Goal: Check status: Check status

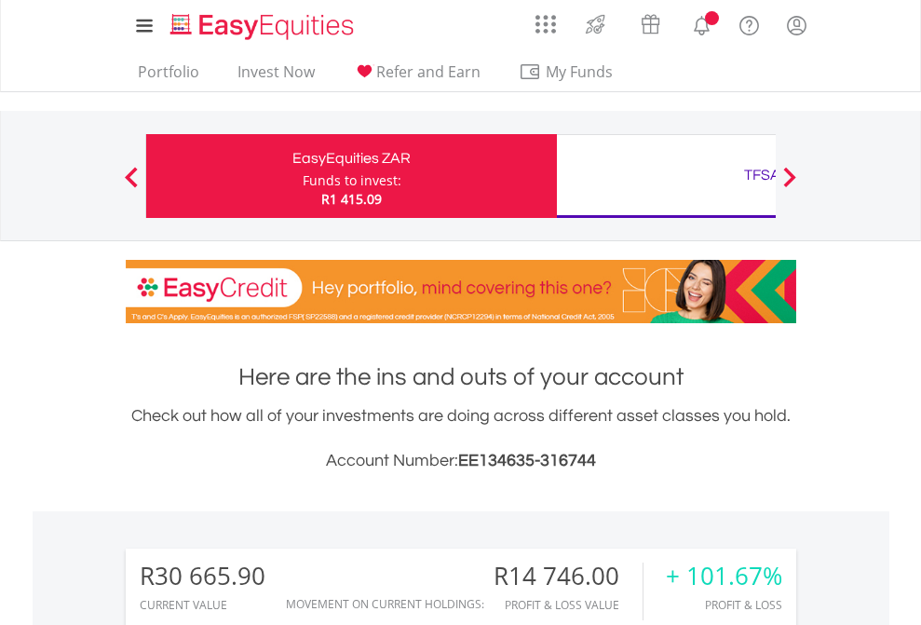
scroll to position [179, 292]
click at [303, 176] on div "Funds to invest:" at bounding box center [352, 180] width 99 height 19
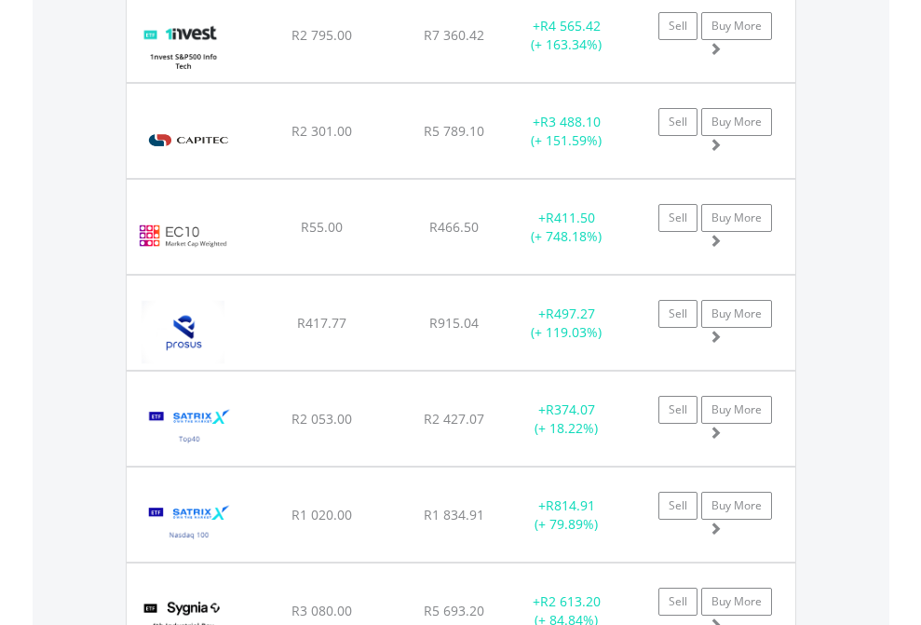
scroll to position [2220, 0]
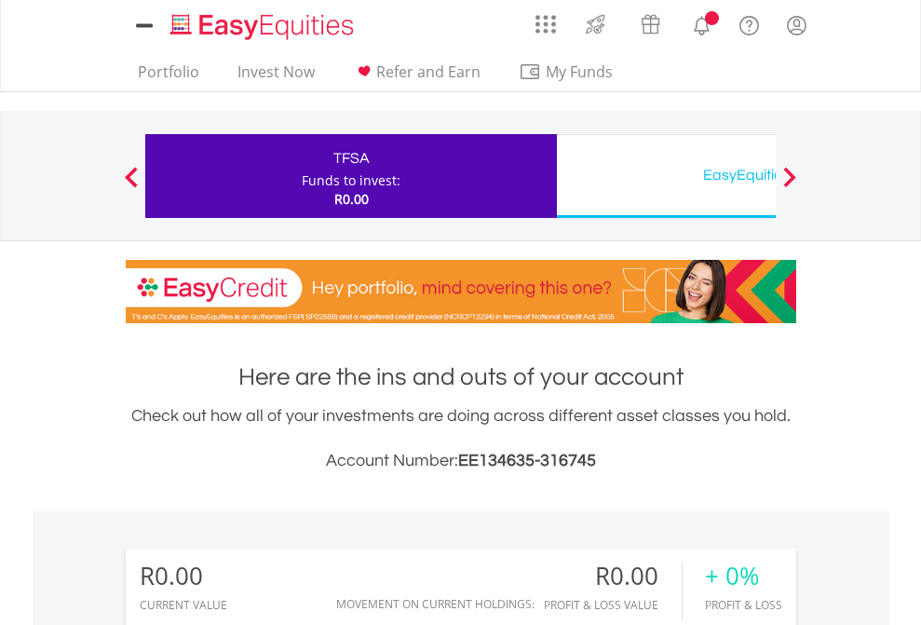
scroll to position [179, 292]
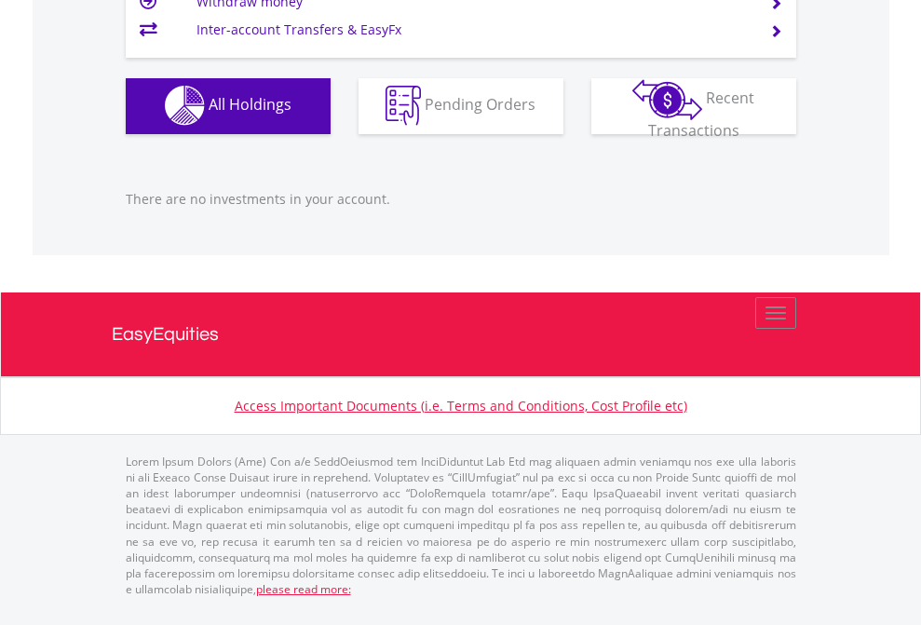
scroll to position [1843, 0]
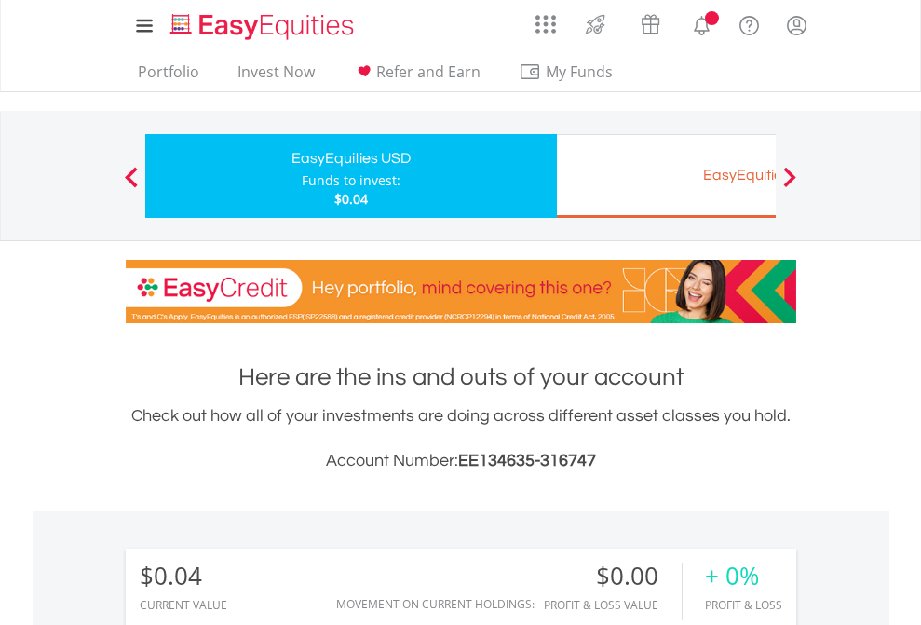
scroll to position [179, 292]
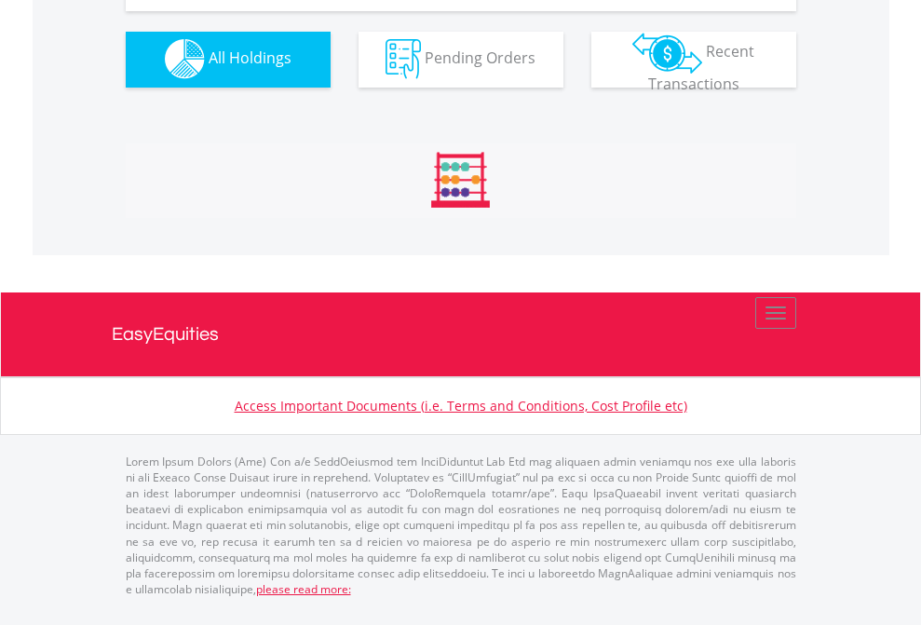
scroll to position [1843, 0]
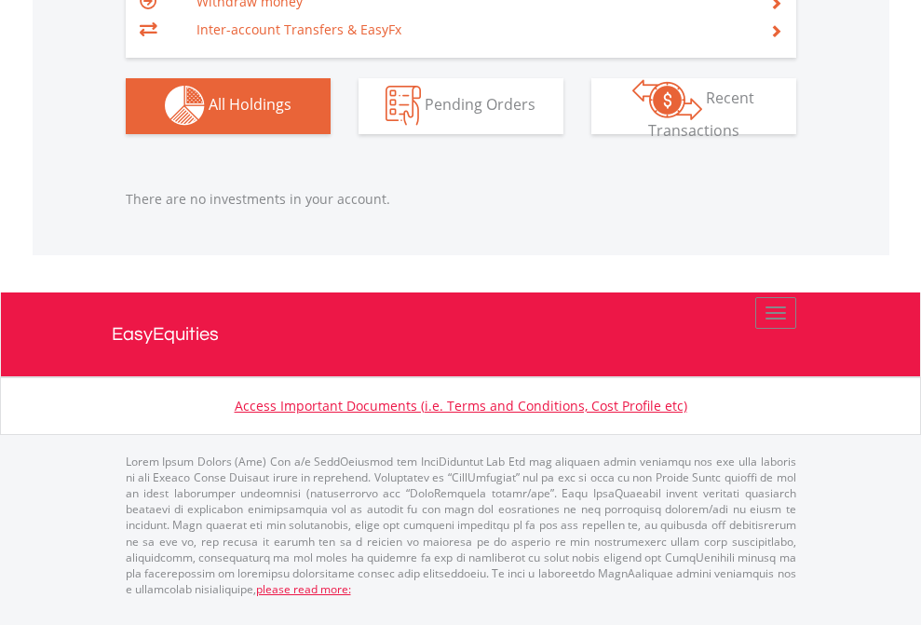
scroll to position [1843, 0]
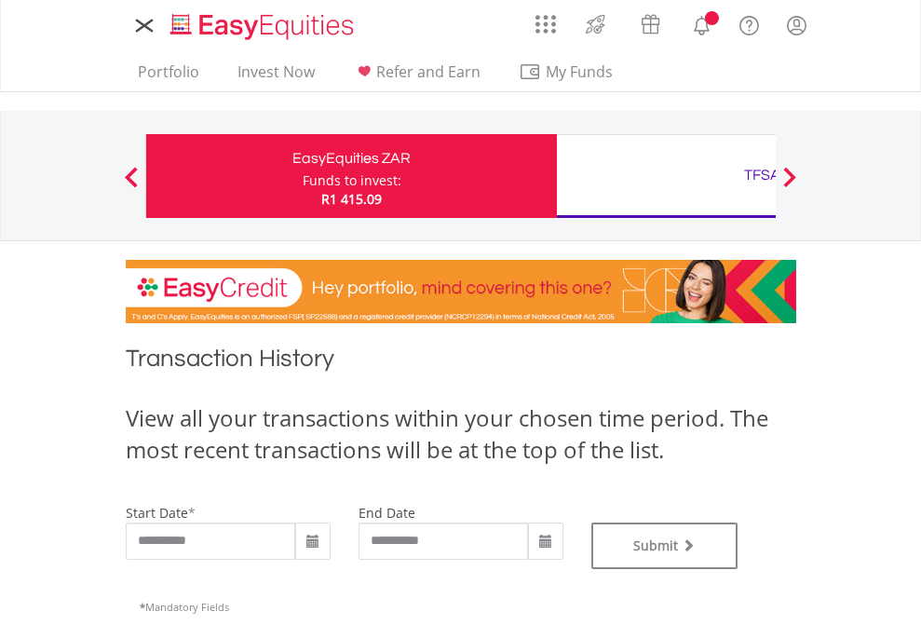
type input "**********"
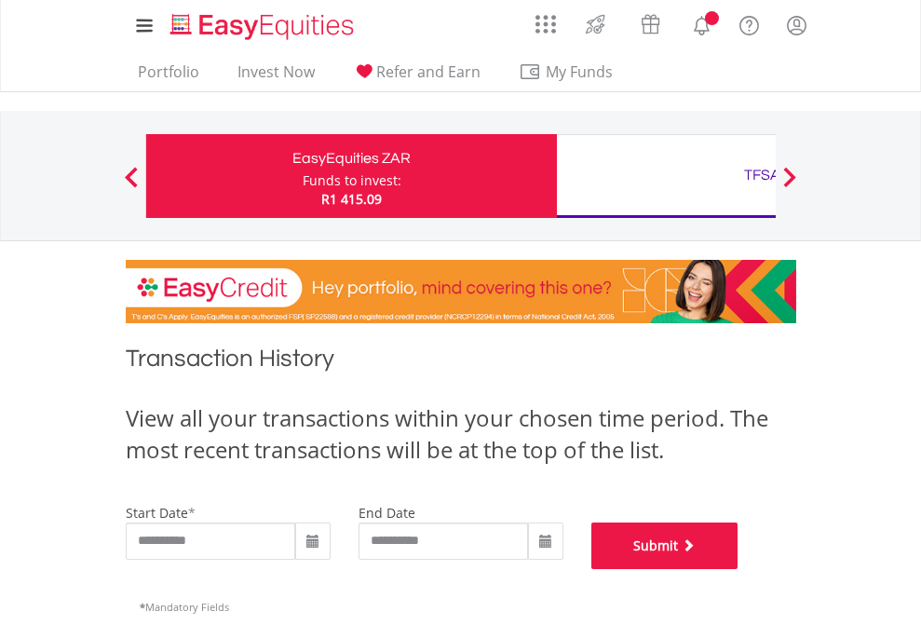
click at [738, 569] on button "Submit" at bounding box center [664, 545] width 147 height 47
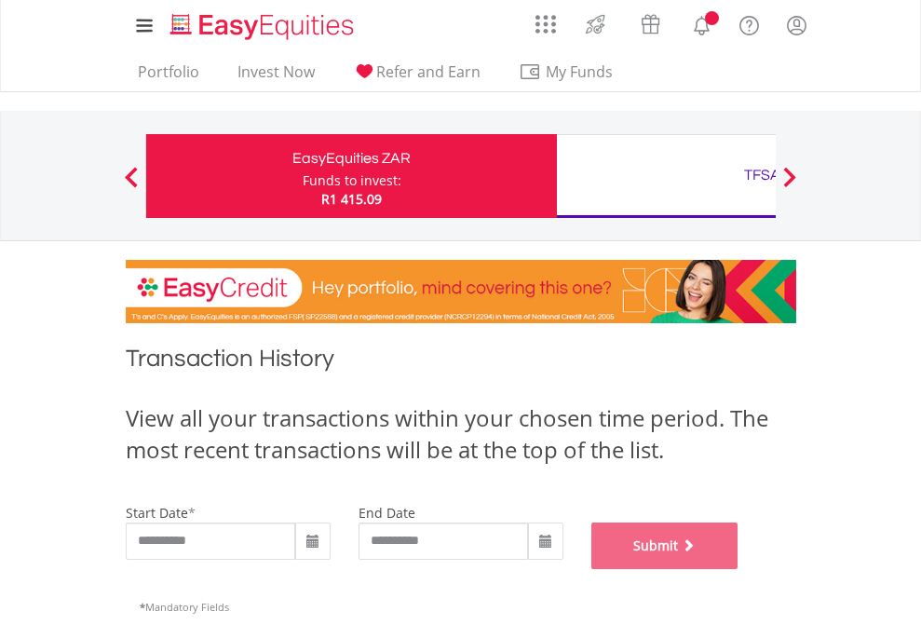
scroll to position [755, 0]
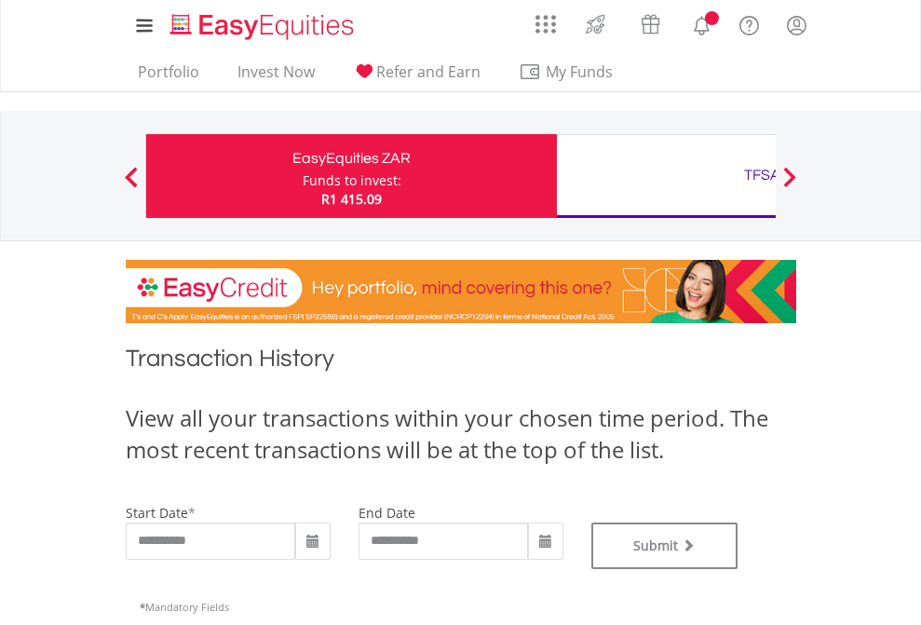
click at [666, 176] on div "TFSA" at bounding box center [762, 175] width 388 height 26
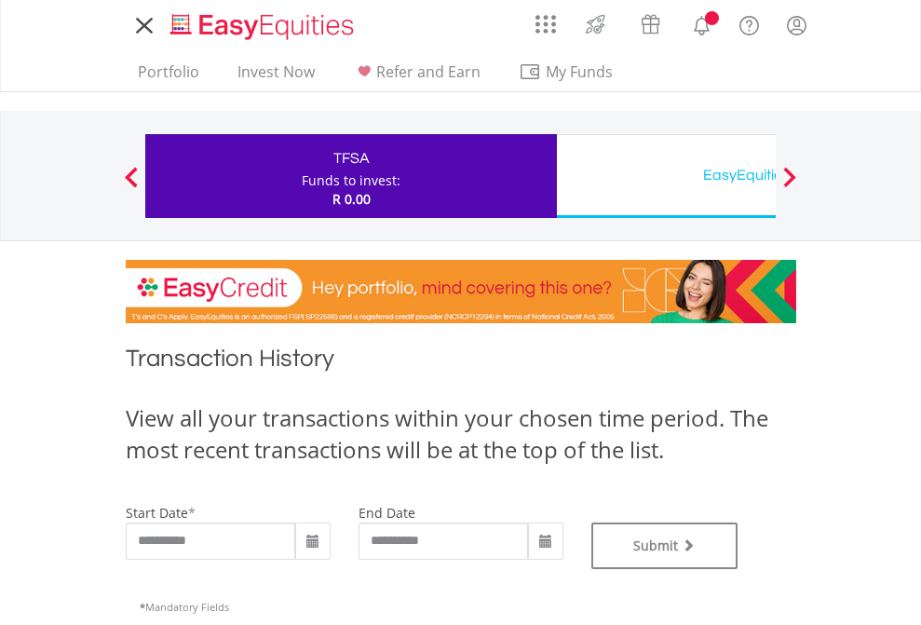
type input "**********"
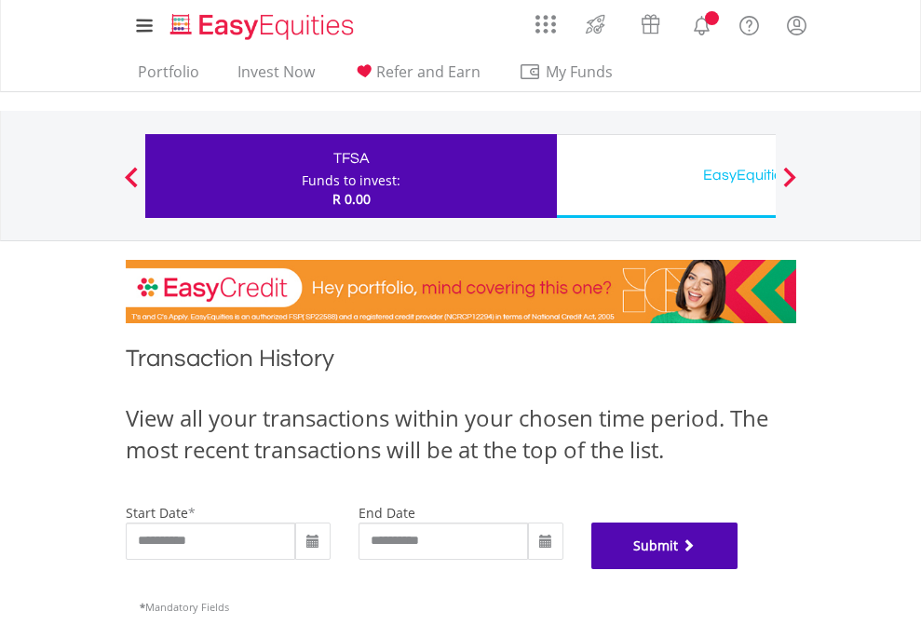
click at [738, 569] on button "Submit" at bounding box center [664, 545] width 147 height 47
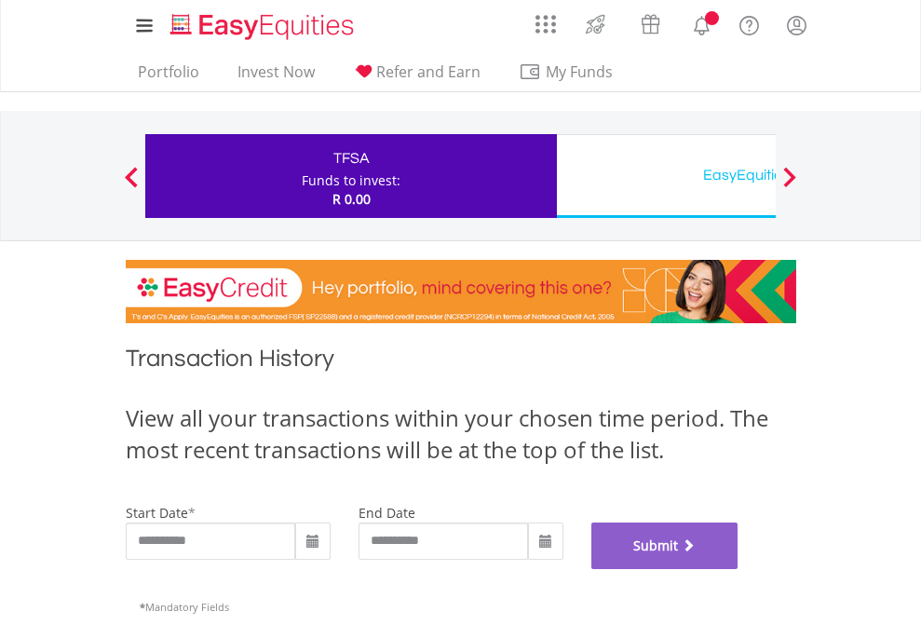
scroll to position [755, 0]
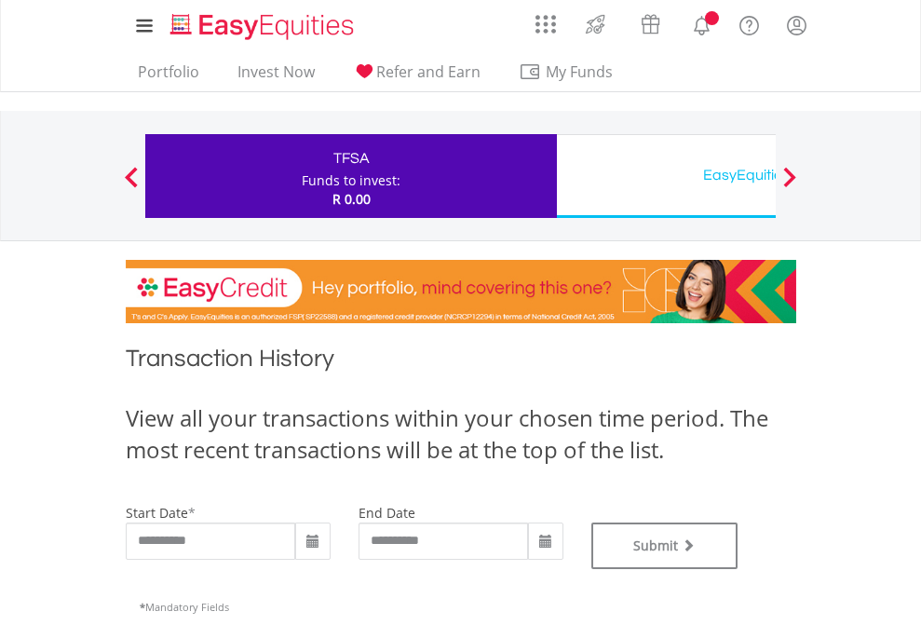
click at [666, 176] on div "EasyEquities USD" at bounding box center [762, 175] width 388 height 26
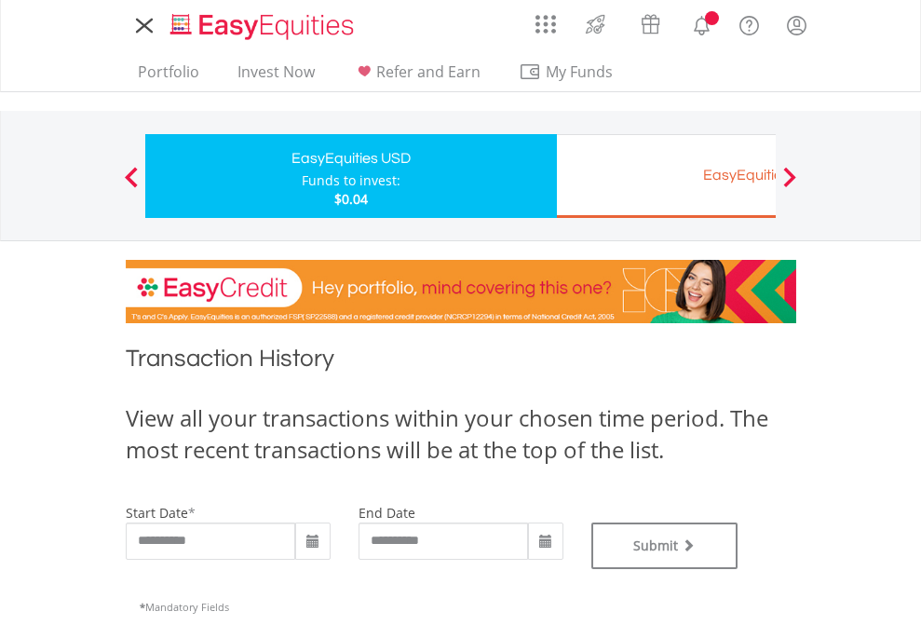
type input "**********"
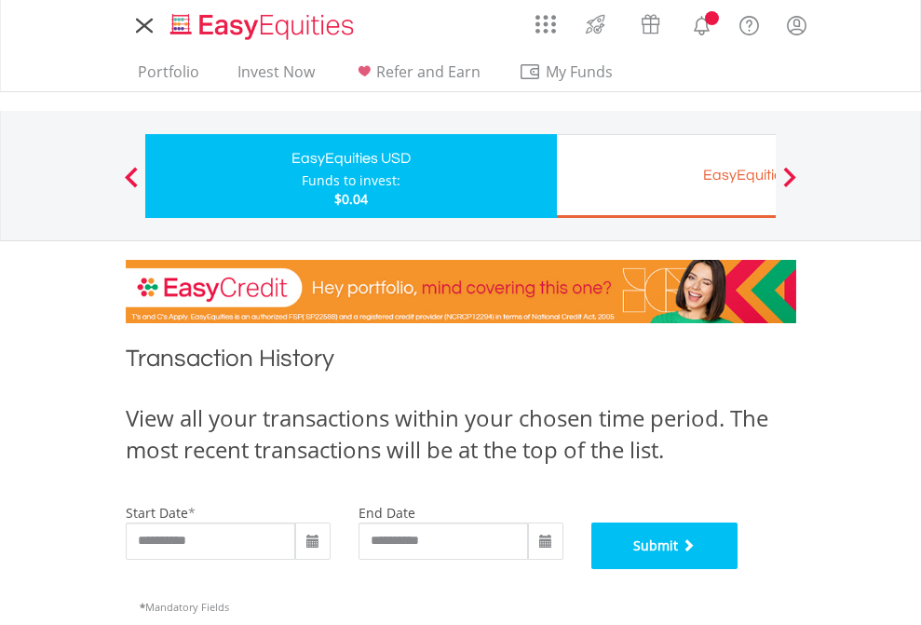
click at [738, 569] on button "Submit" at bounding box center [664, 545] width 147 height 47
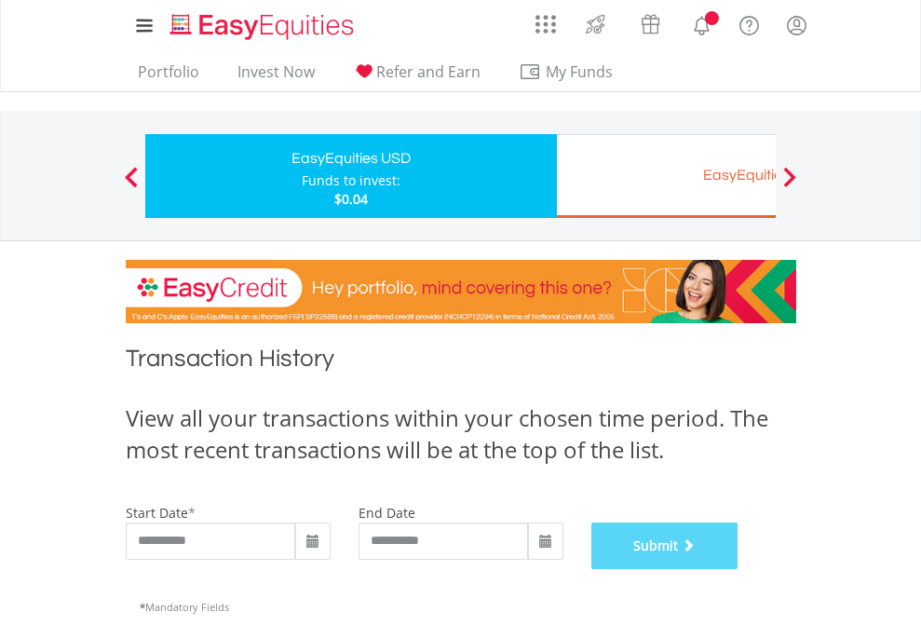
scroll to position [755, 0]
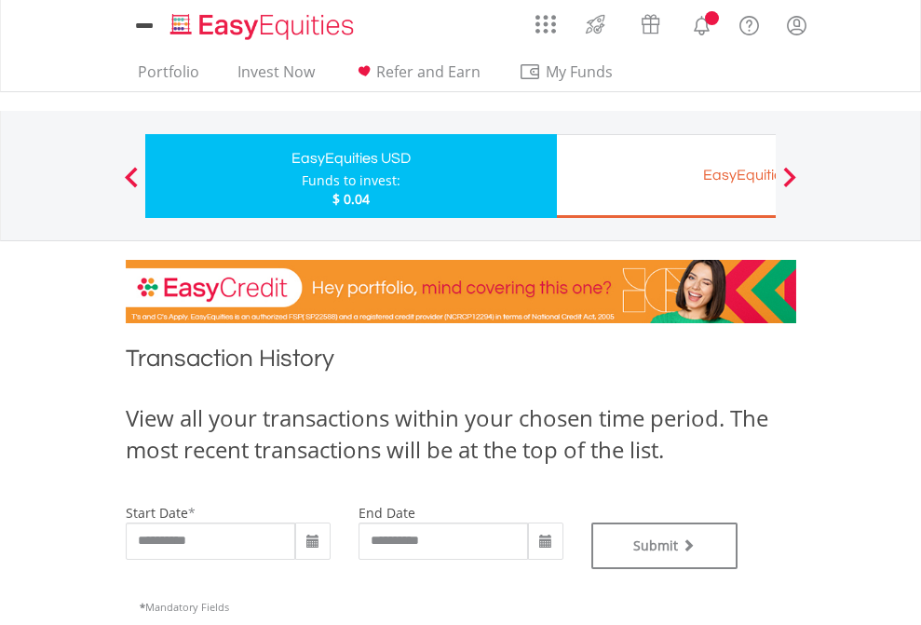
click at [666, 176] on div "EasyEquities EUR" at bounding box center [762, 175] width 388 height 26
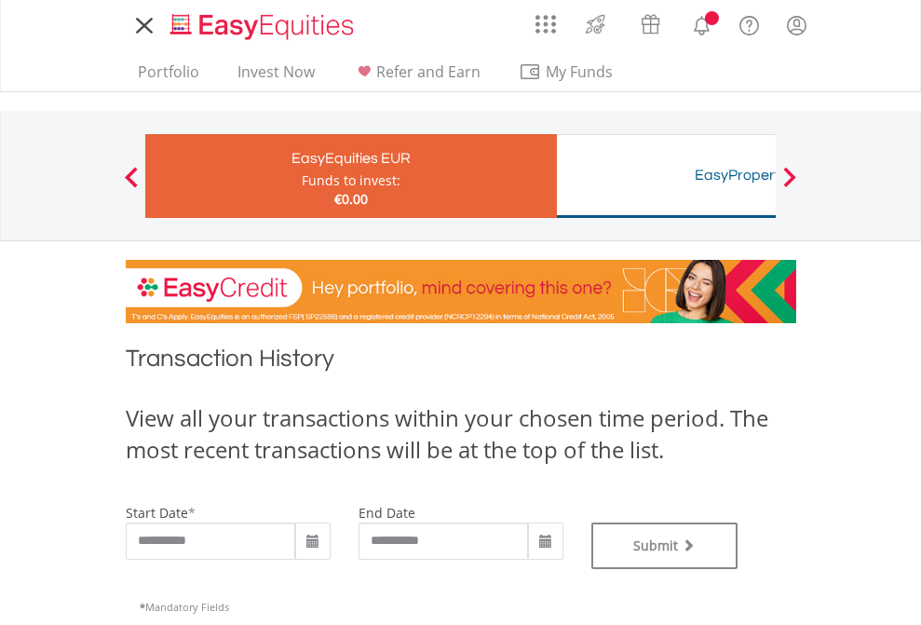
type input "**********"
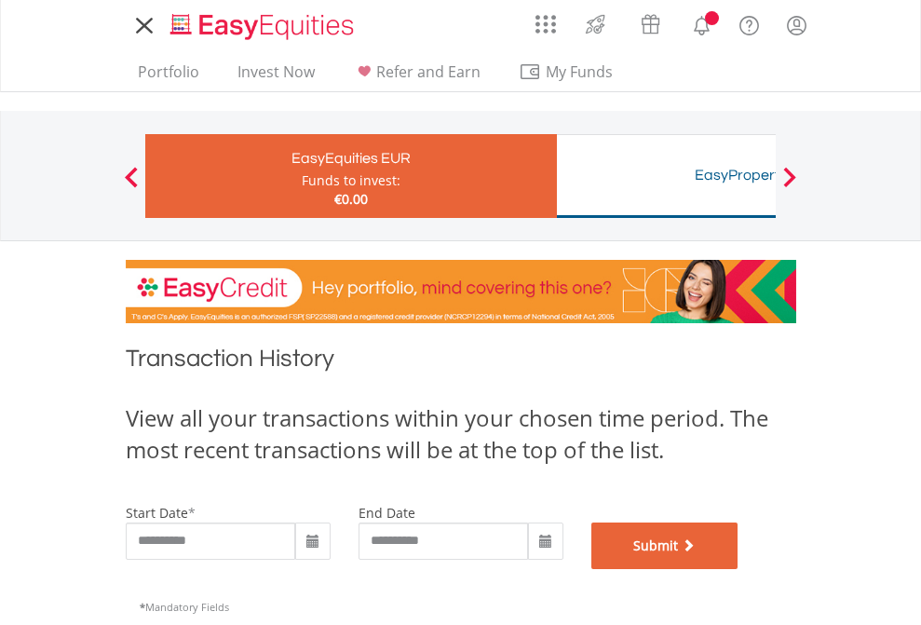
click at [738, 569] on button "Submit" at bounding box center [664, 545] width 147 height 47
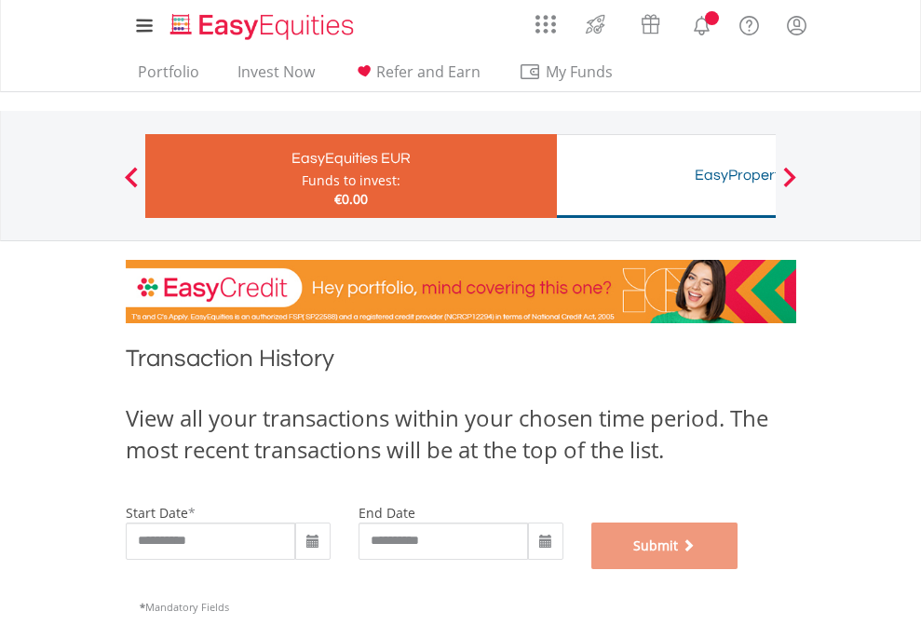
scroll to position [755, 0]
